Goal: Task Accomplishment & Management: Use online tool/utility

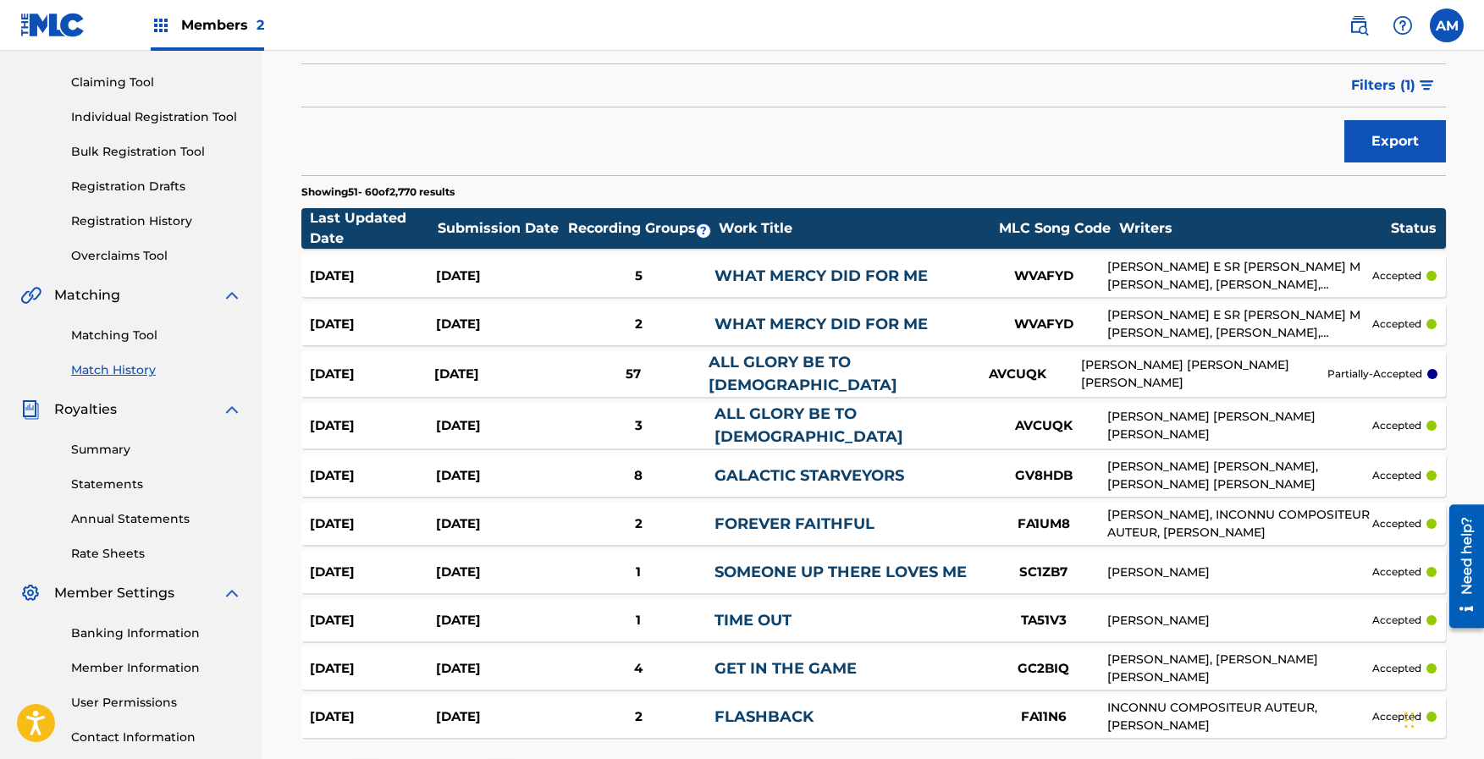
scroll to position [168, 0]
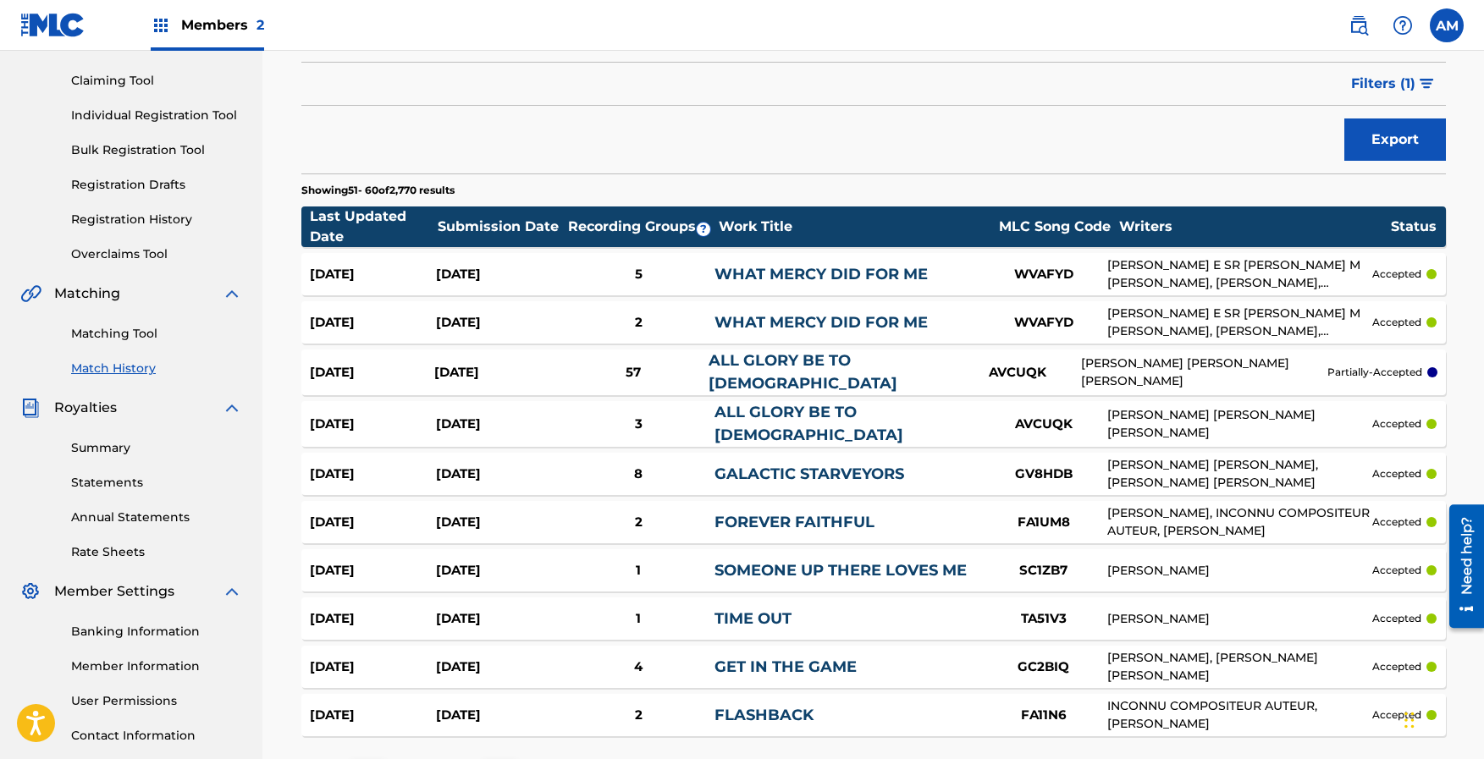
click at [799, 380] on div "ALL GLORY BE TO [DEMOGRAPHIC_DATA]" at bounding box center [832, 373] width 246 height 46
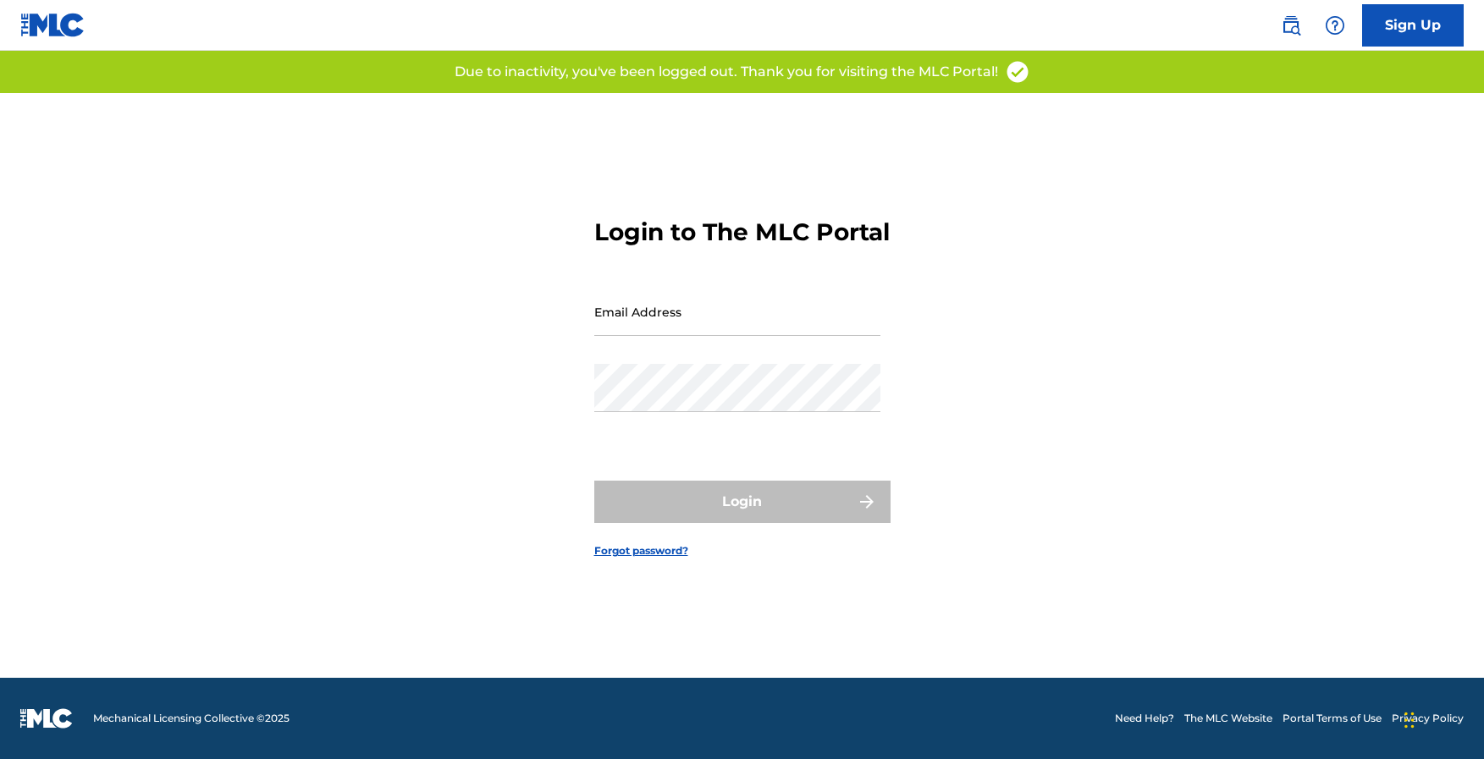
click at [712, 351] on div "Email Address" at bounding box center [737, 326] width 286 height 76
click at [698, 336] on input "Email Address" at bounding box center [737, 312] width 286 height 48
type input "[EMAIL_ADDRESS][DOMAIN_NAME]"
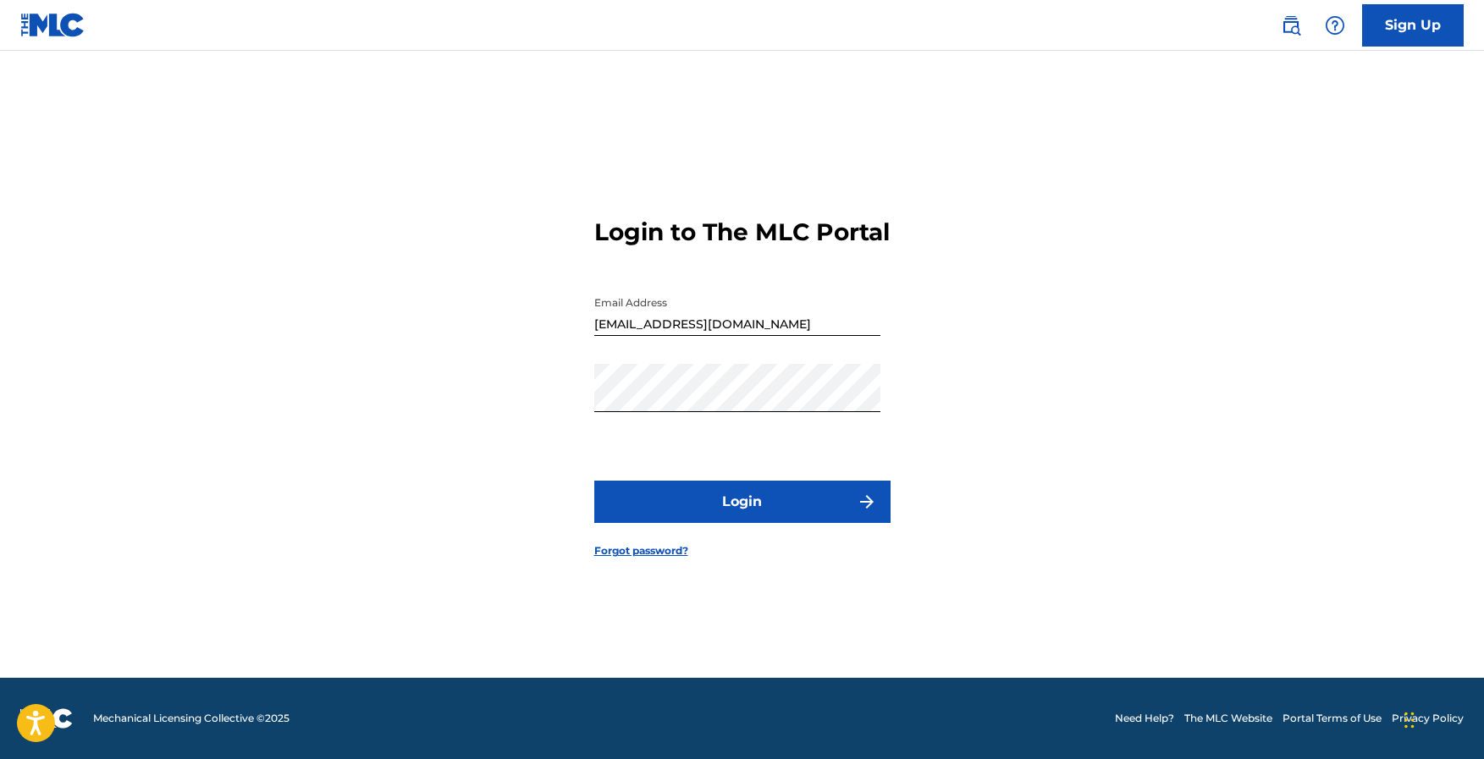
click at [802, 514] on button "Login" at bounding box center [742, 502] width 296 height 42
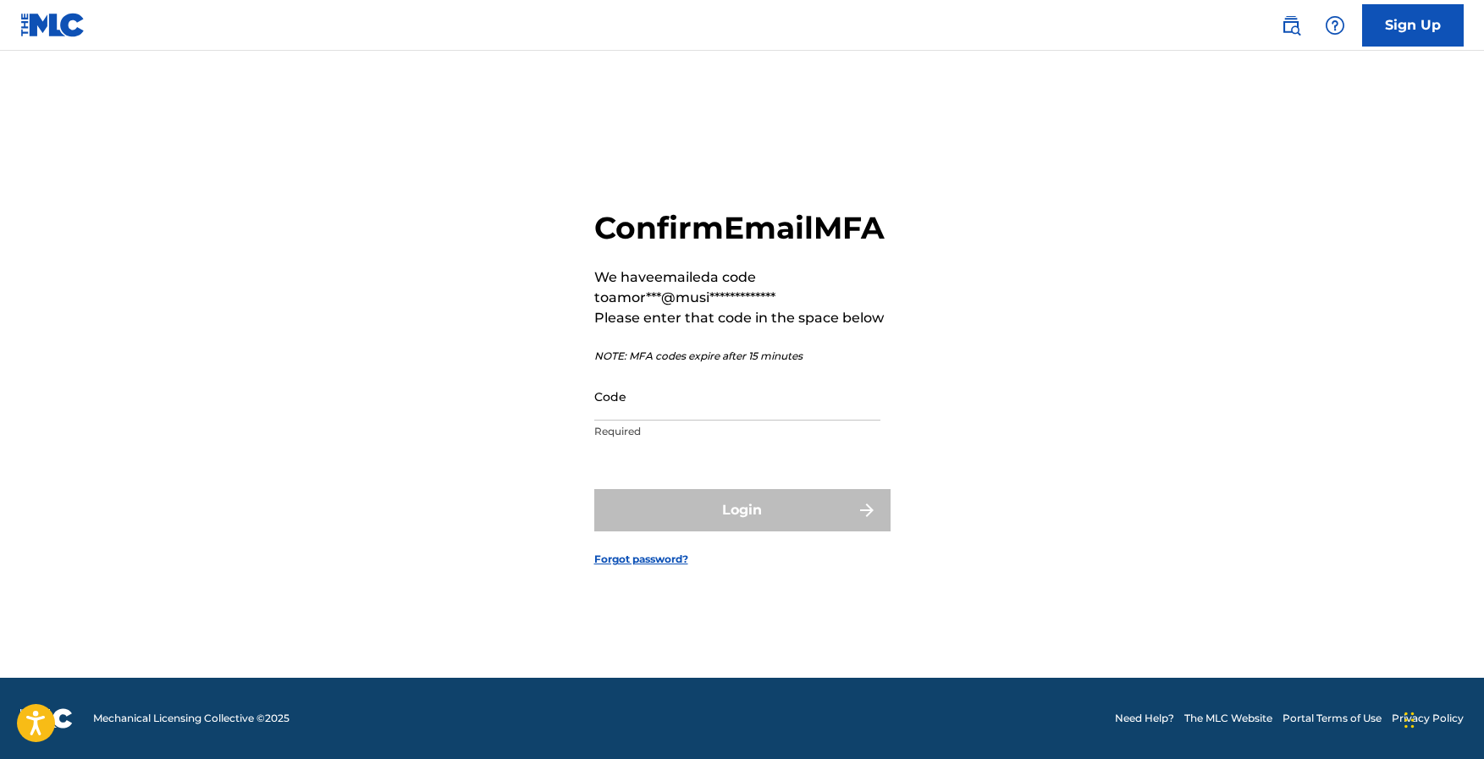
click at [779, 411] on input "Code" at bounding box center [737, 397] width 286 height 48
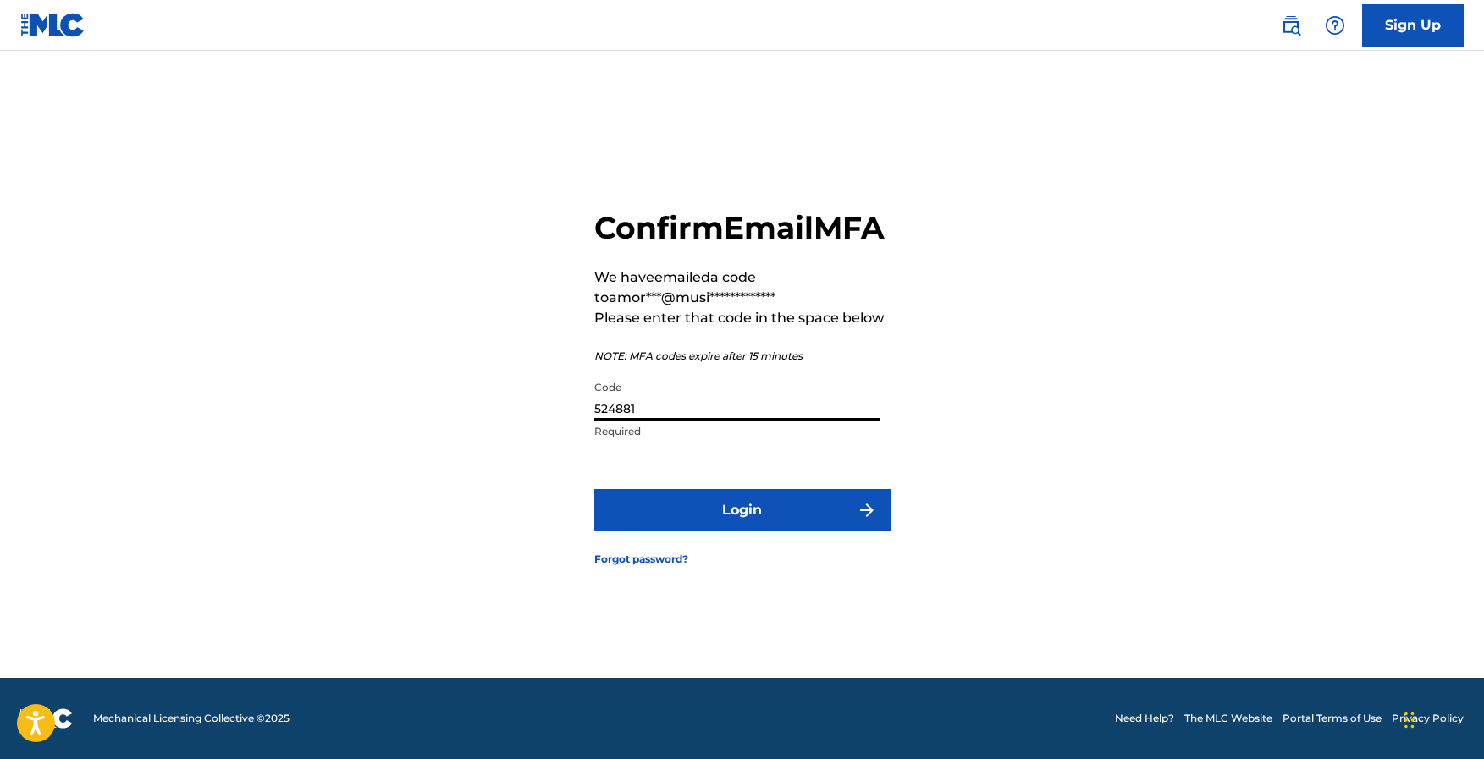
type input "524881"
click at [809, 522] on button "Login" at bounding box center [742, 510] width 296 height 42
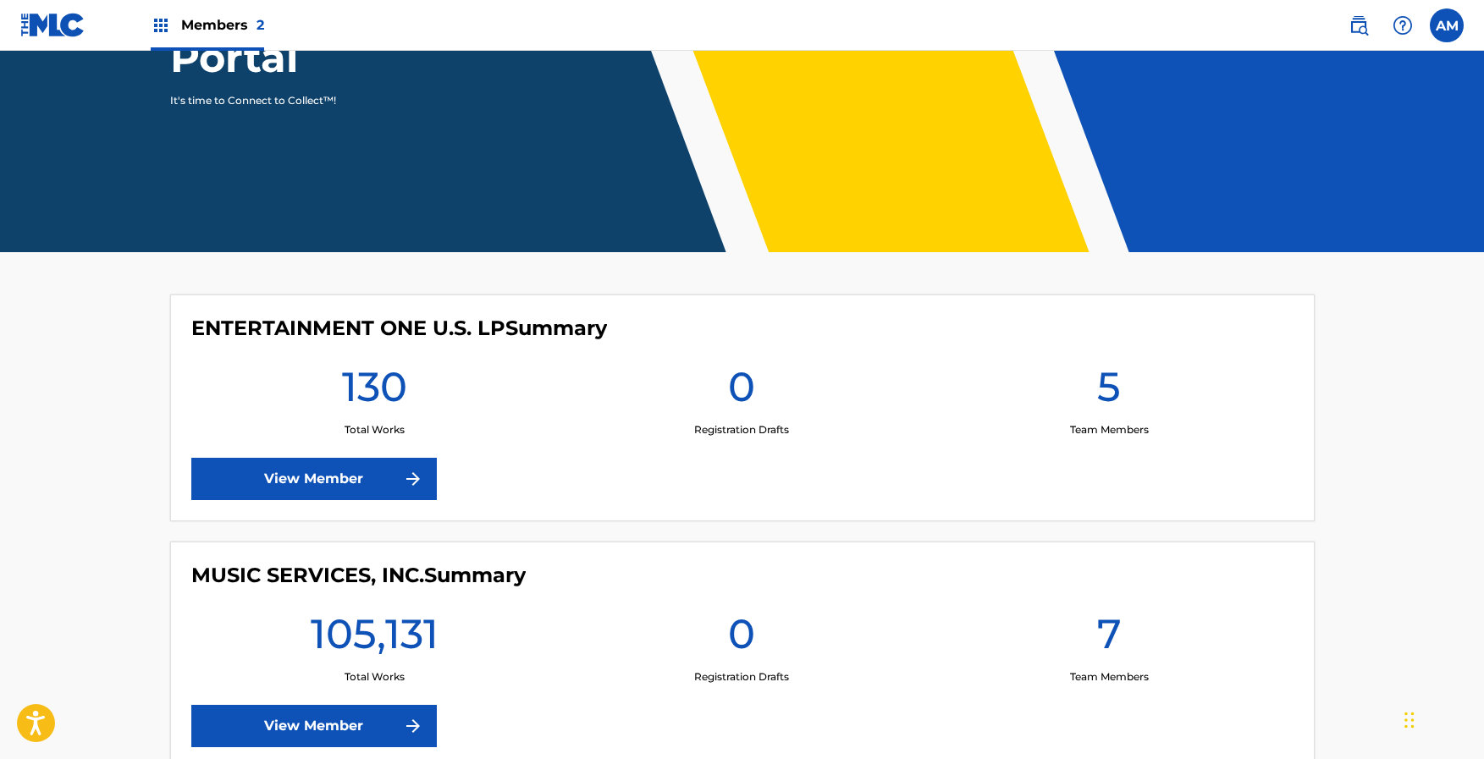
scroll to position [355, 0]
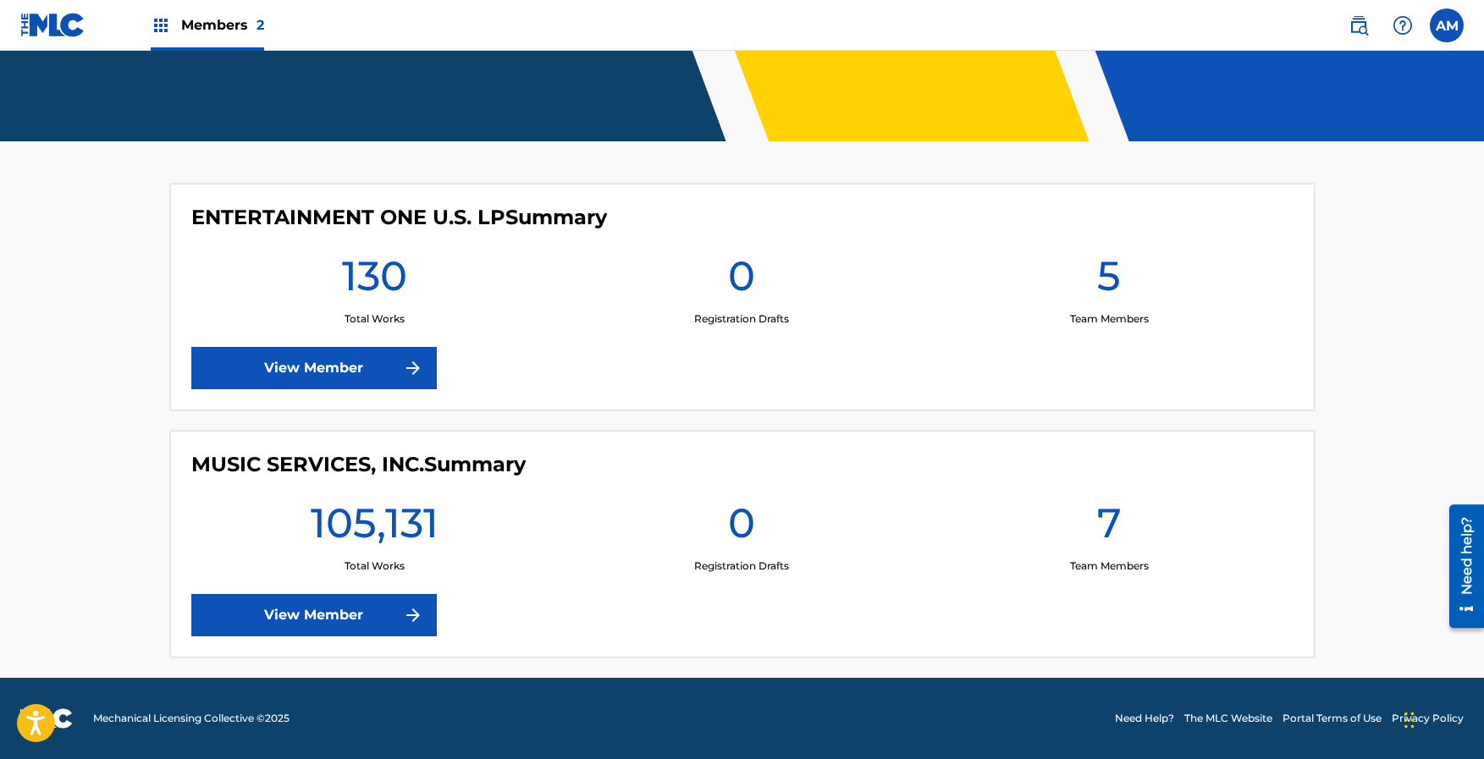
click at [345, 606] on link "View Member" at bounding box center [314, 615] width 246 height 42
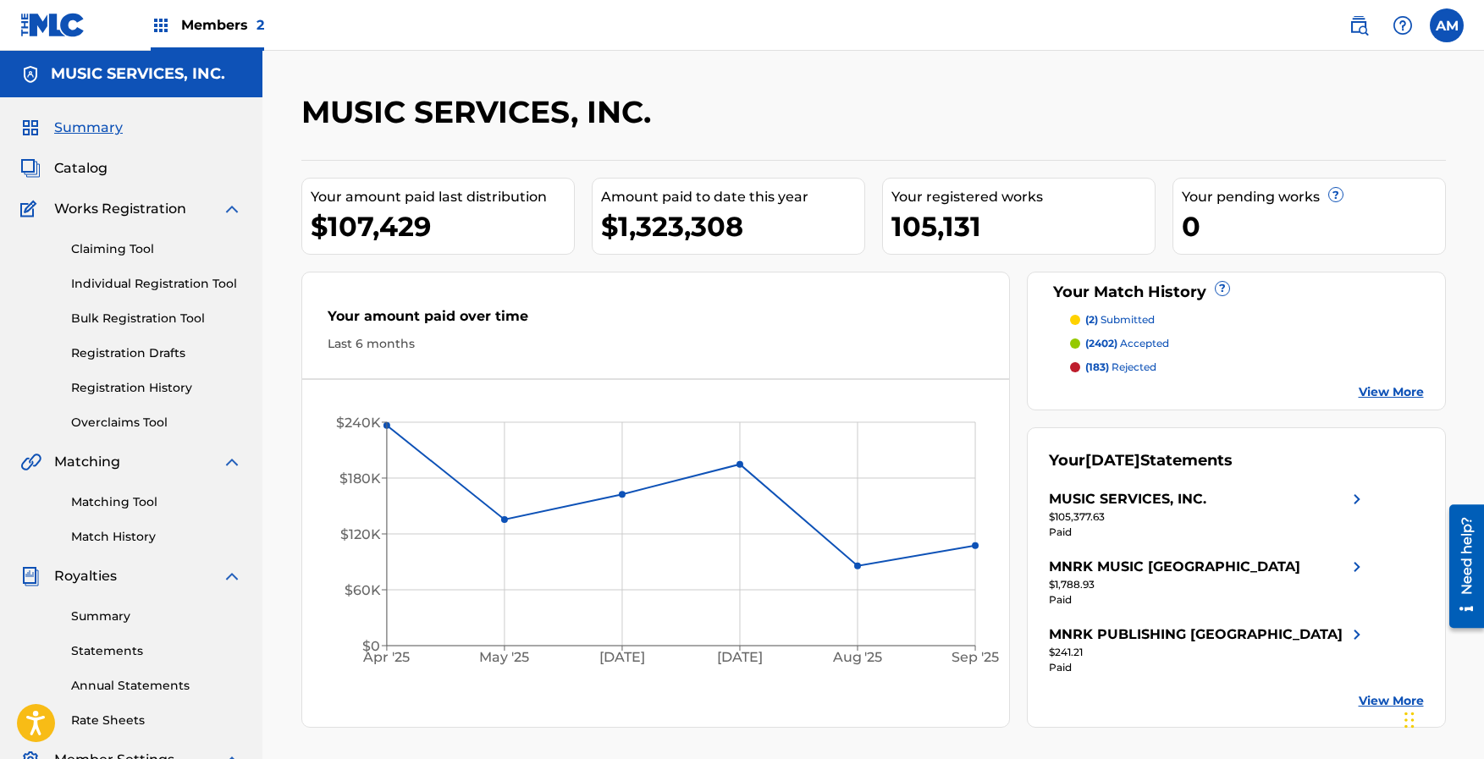
click at [1358, 497] on img at bounding box center [1357, 499] width 20 height 20
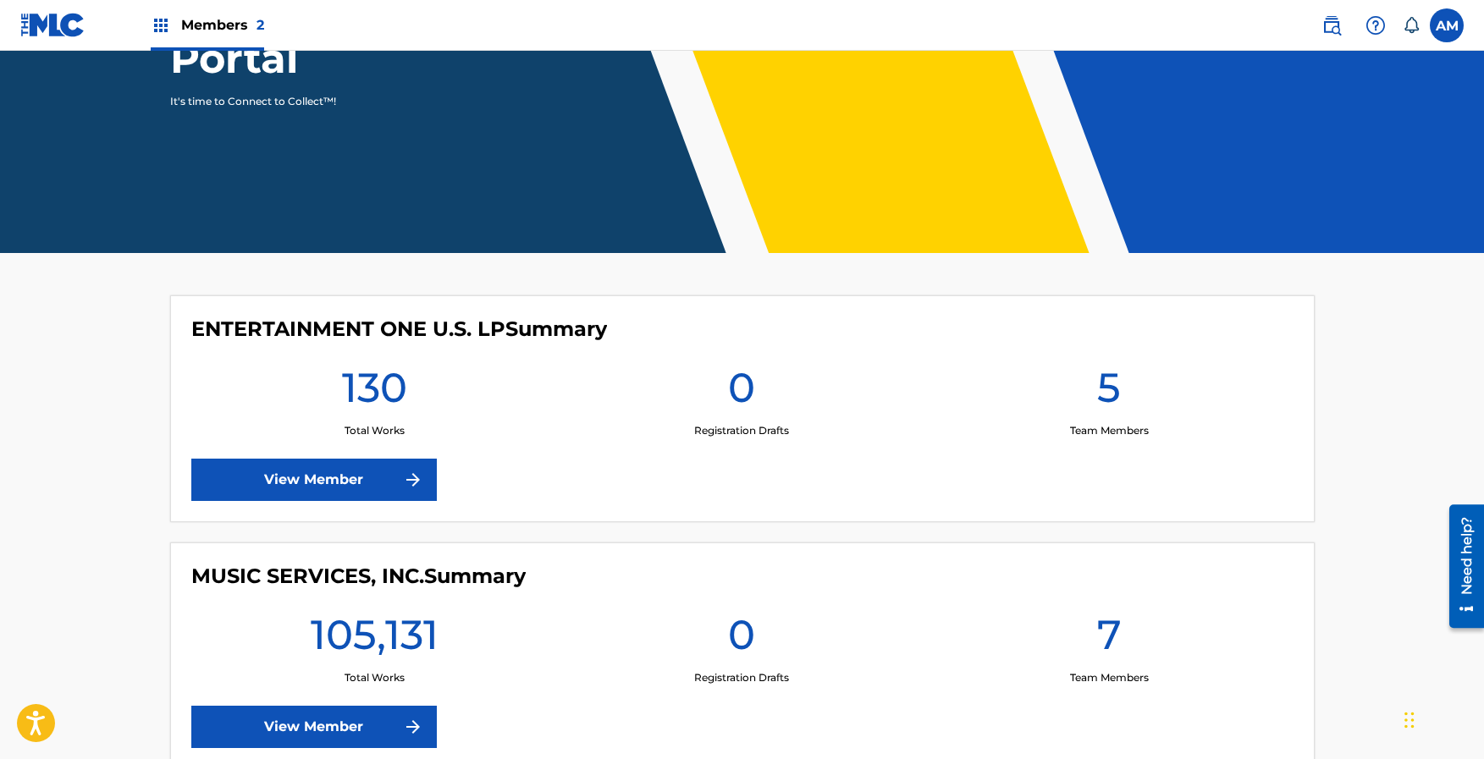
scroll to position [355, 0]
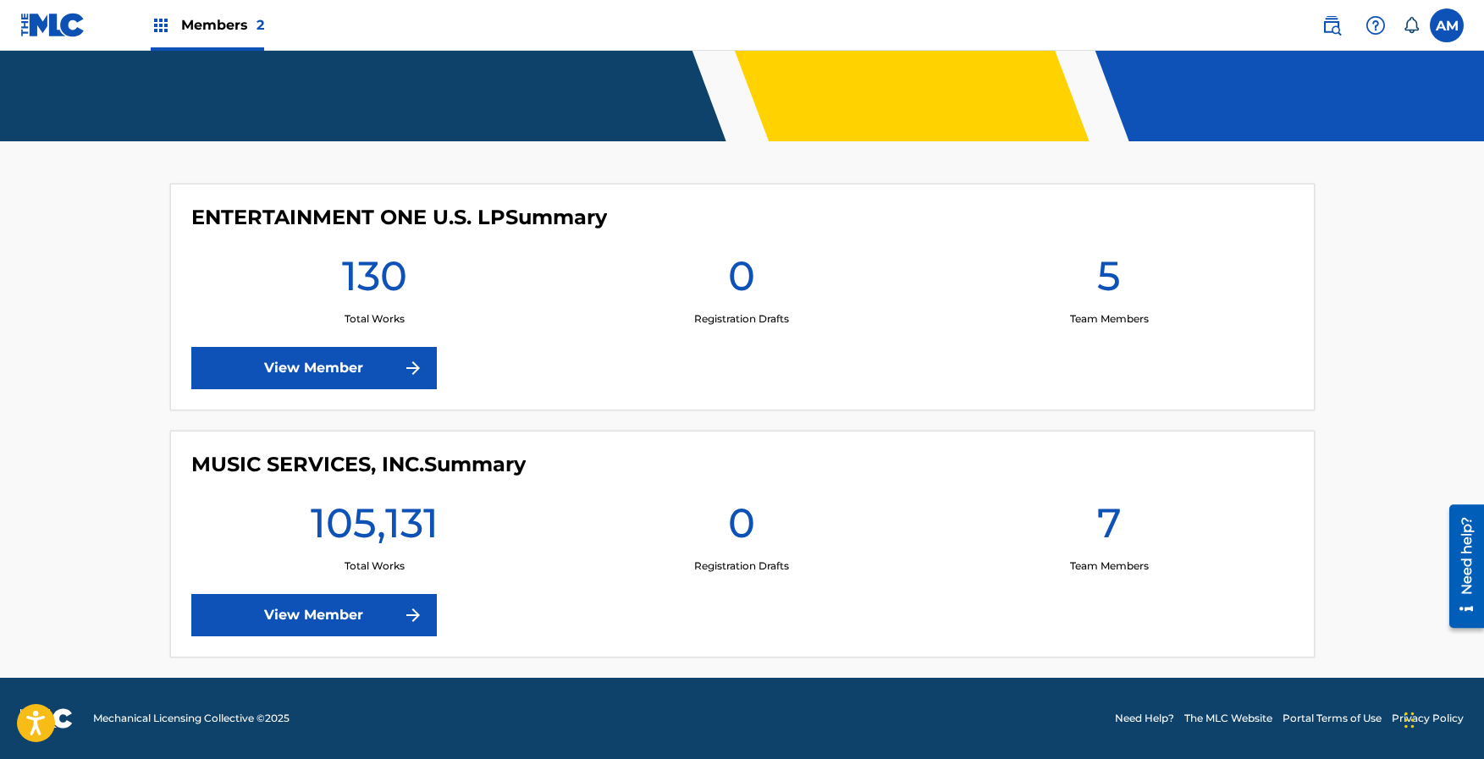
click at [374, 618] on link "View Member" at bounding box center [314, 615] width 246 height 42
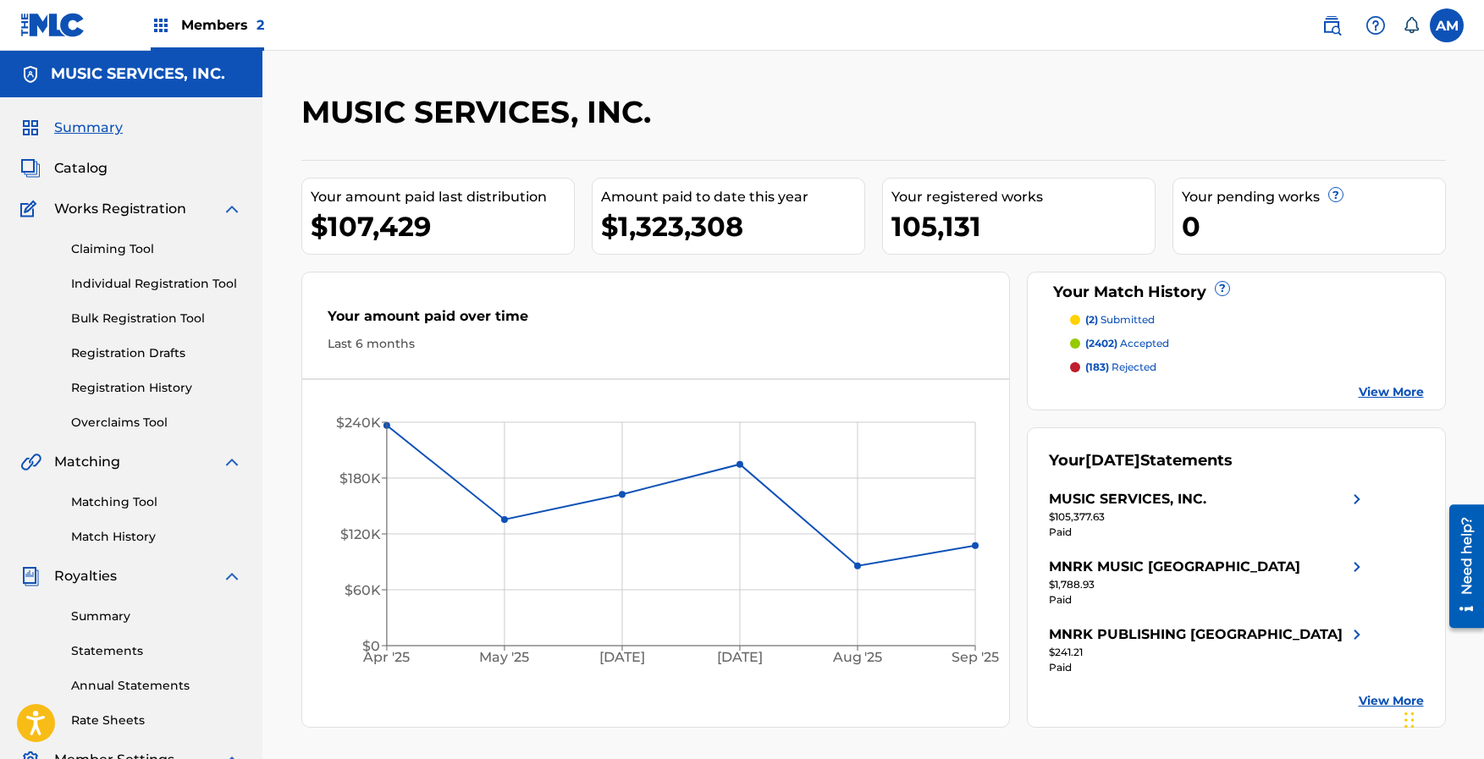
click at [1352, 497] on img at bounding box center [1357, 499] width 20 height 20
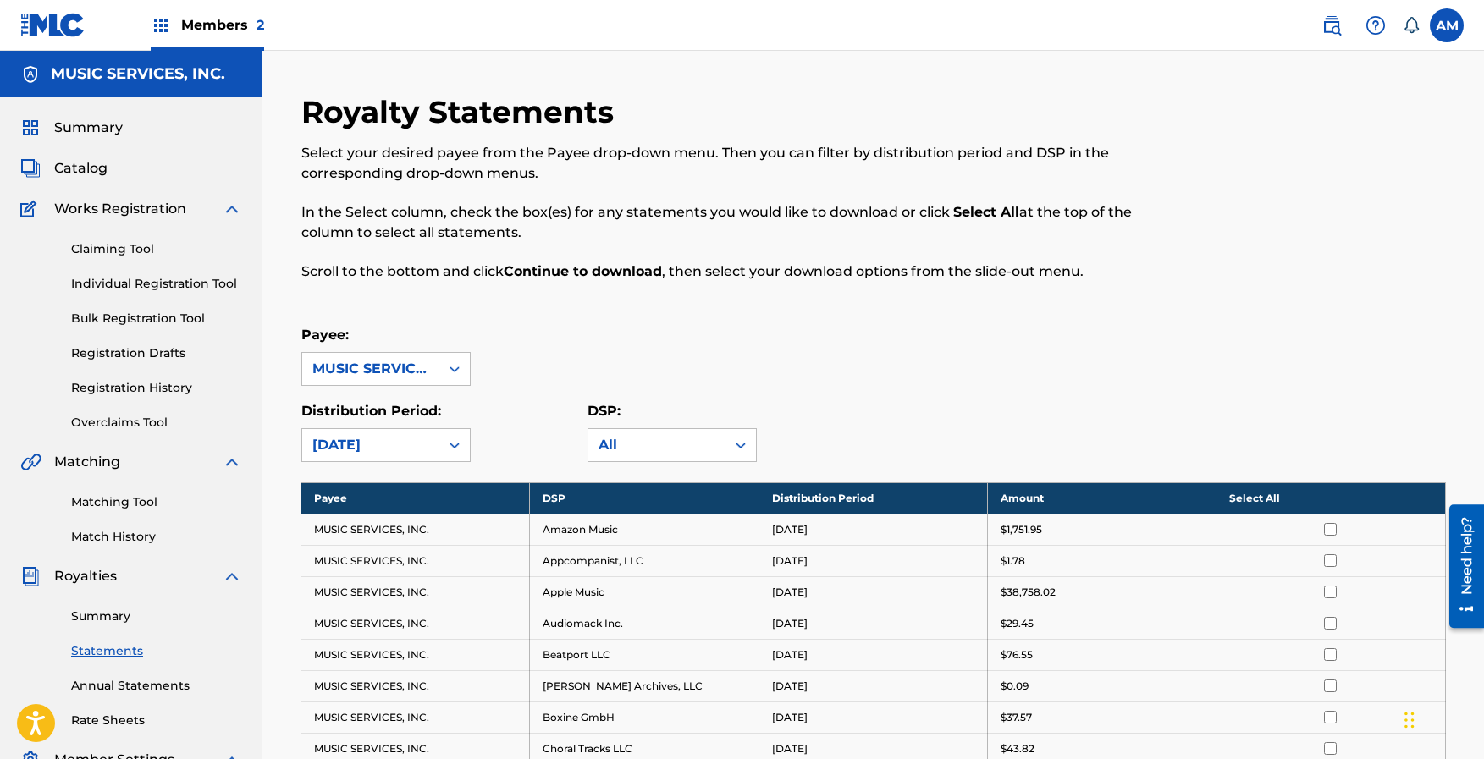
click at [119, 501] on link "Matching Tool" at bounding box center [156, 503] width 171 height 18
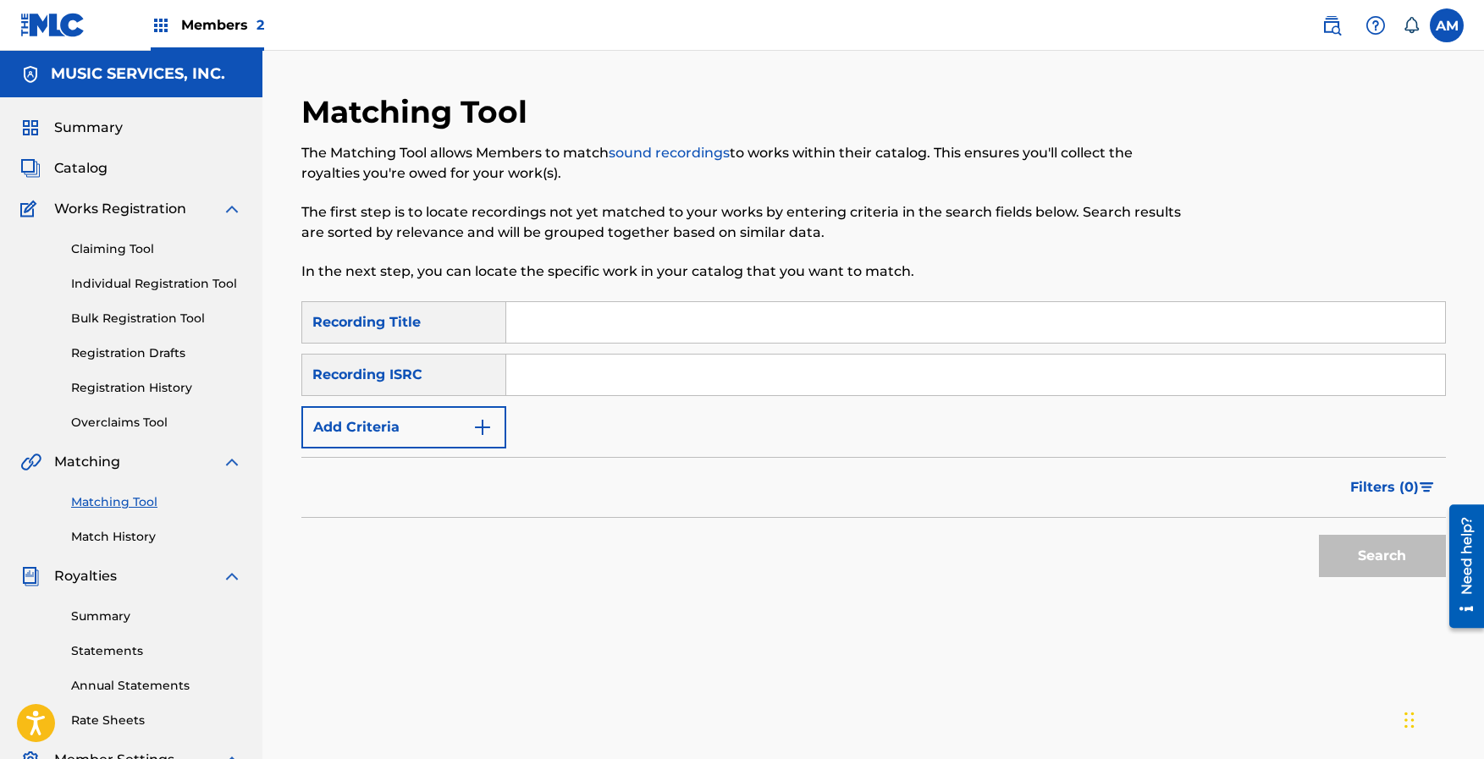
click at [447, 431] on button "Add Criteria" at bounding box center [403, 427] width 205 height 42
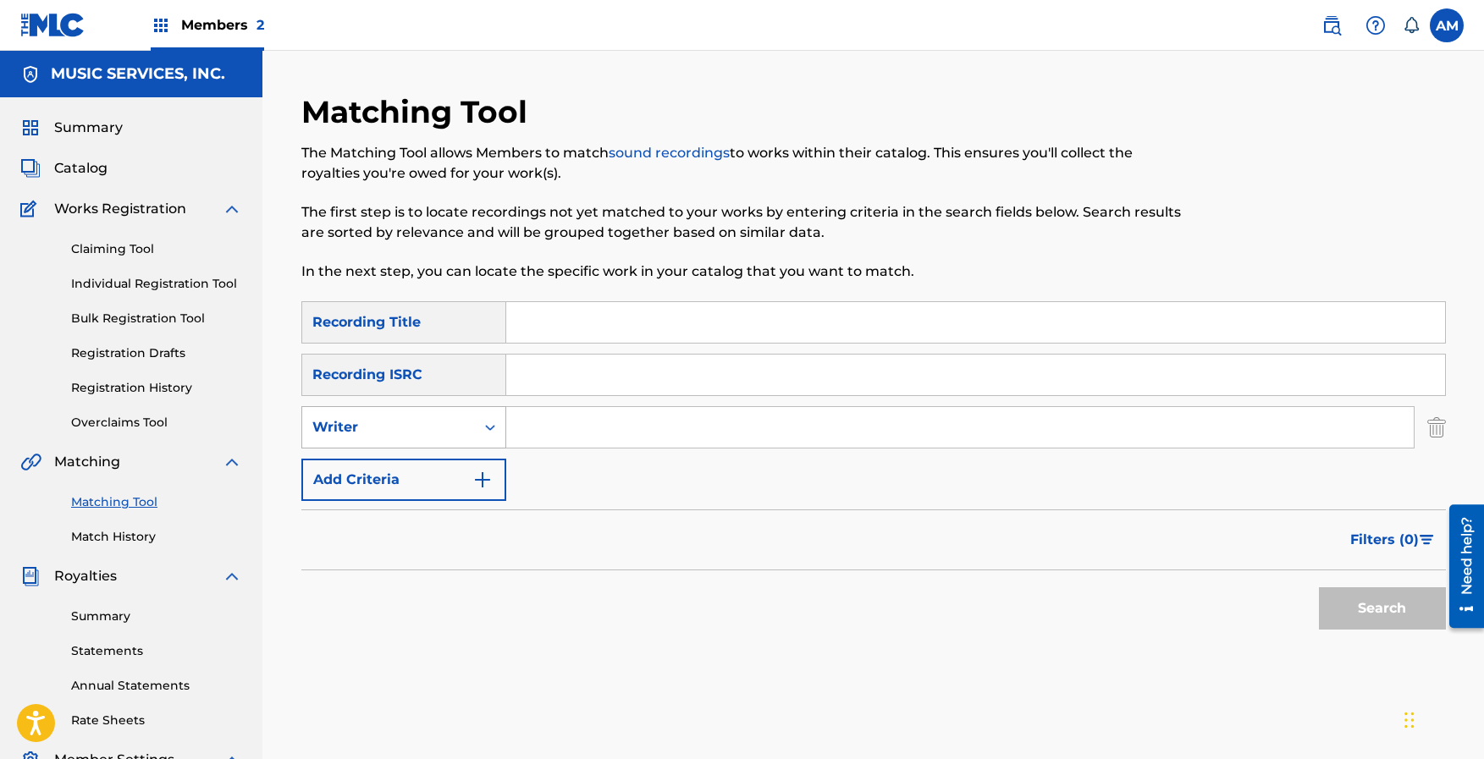
click at [394, 423] on div "Writer" at bounding box center [388, 427] width 152 height 20
click at [396, 472] on div "Recording Artist" at bounding box center [403, 470] width 203 height 42
click at [573, 425] on input "Search Form" at bounding box center [960, 427] width 908 height 41
type input "Jess ray"
click at [1319, 588] on button "Search" at bounding box center [1382, 609] width 127 height 42
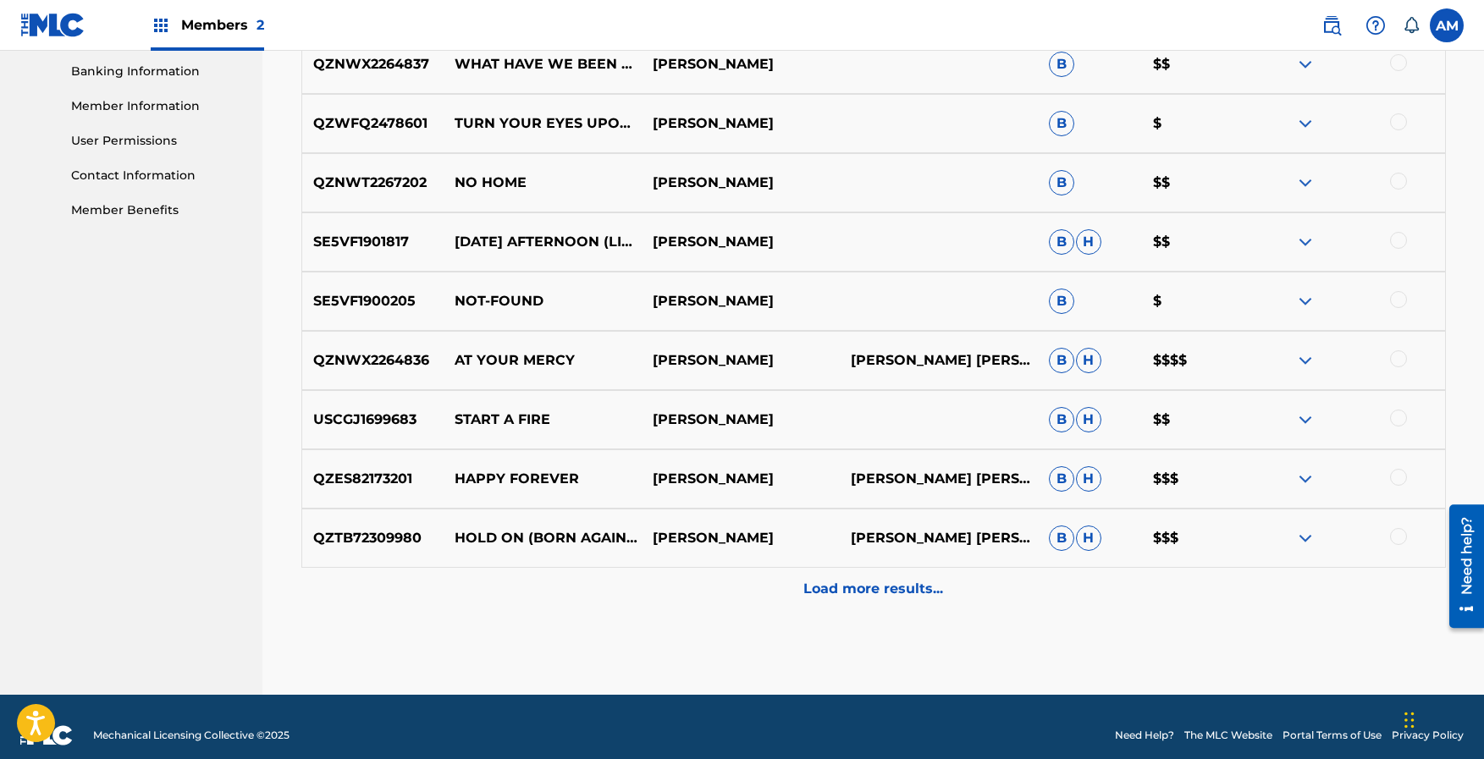
scroll to position [746, 0]
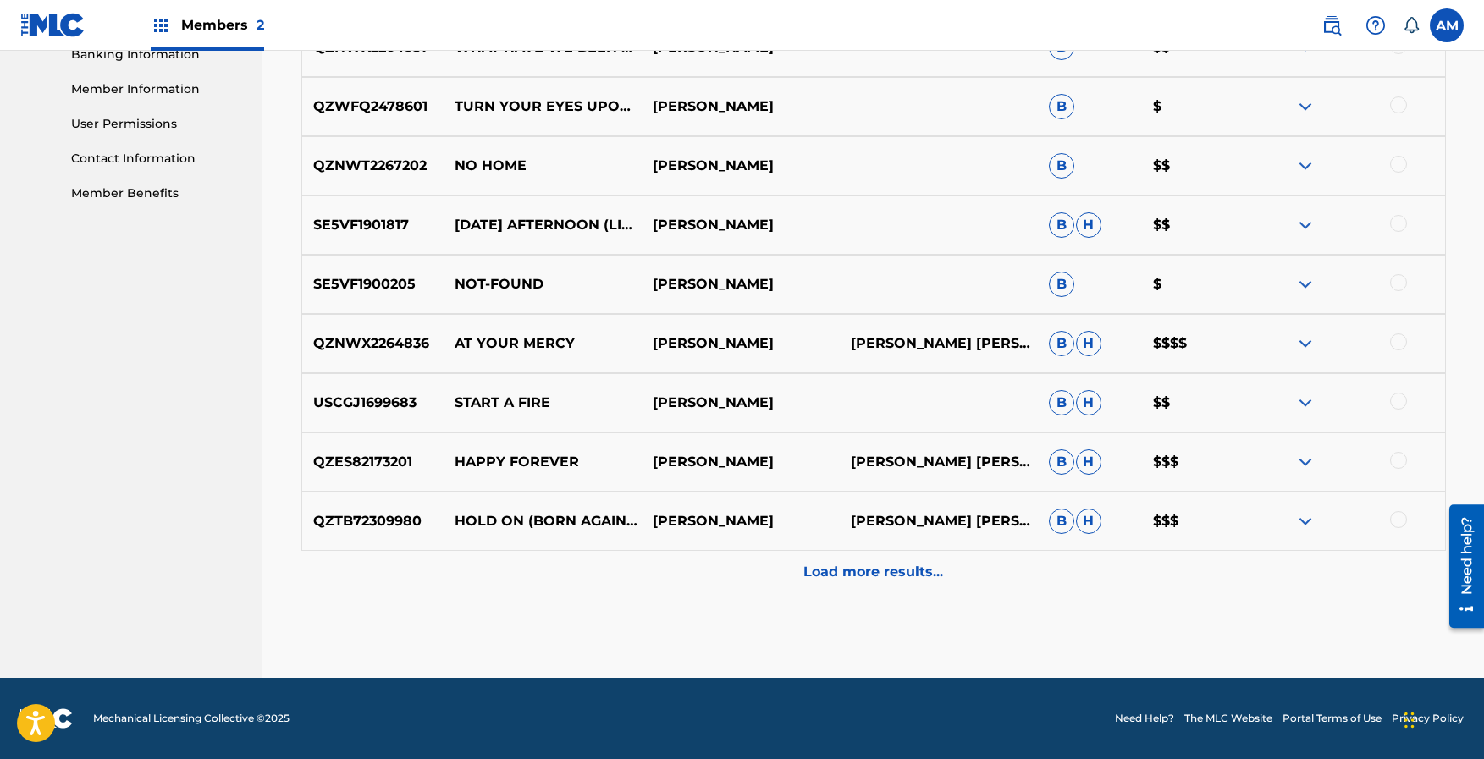
click at [903, 573] on p "Load more results..." at bounding box center [873, 572] width 140 height 20
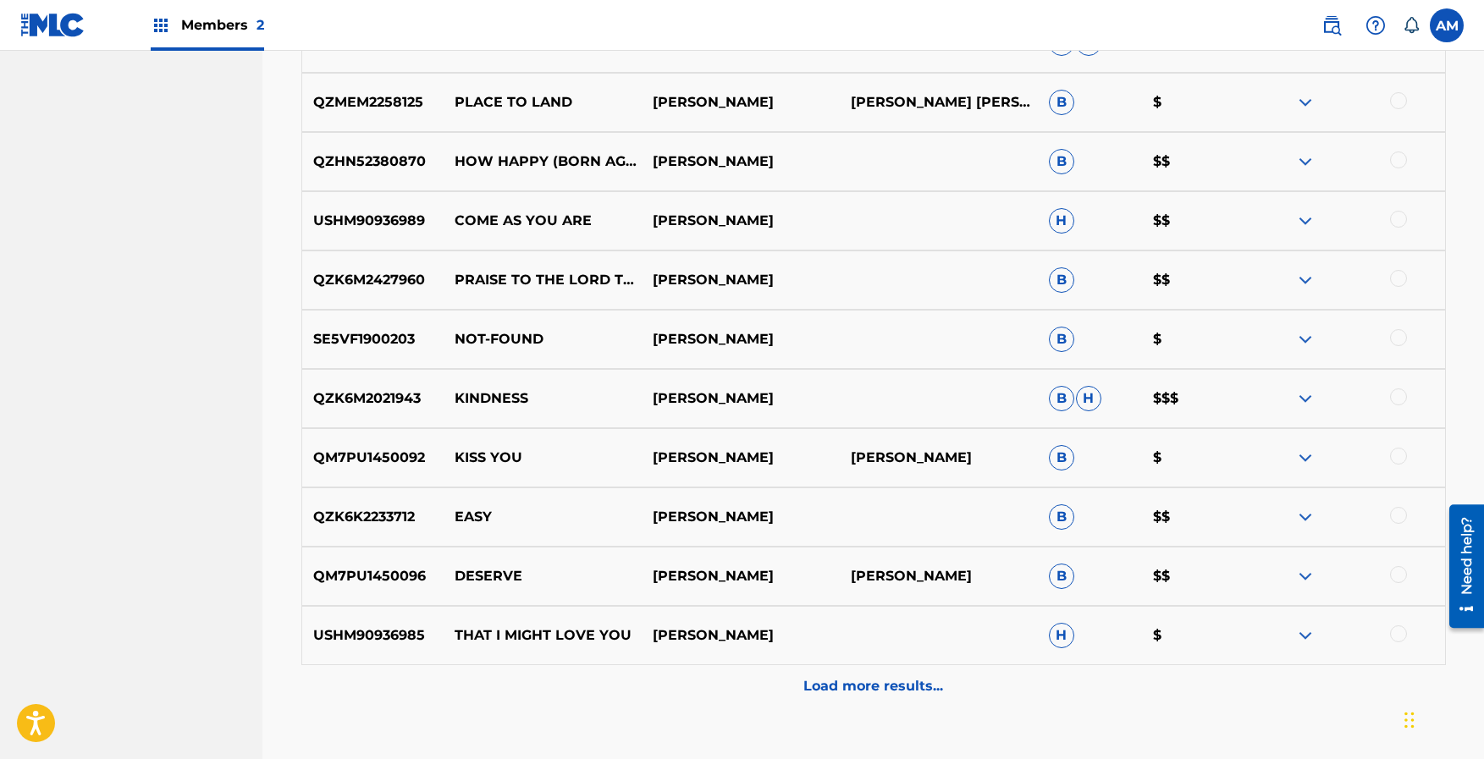
scroll to position [1226, 0]
